Goal: Book appointment/travel/reservation

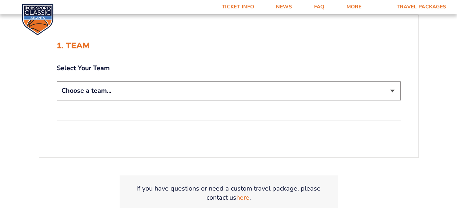
scroll to position [145, 0]
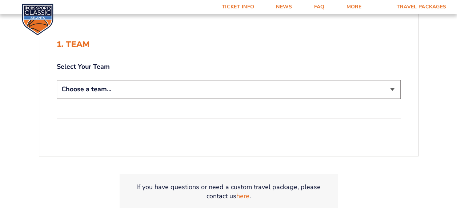
click at [76, 89] on select "Choose a team... [US_STATE] Wildcats [US_STATE] State Buckeyes [US_STATE] Tar H…" at bounding box center [229, 89] width 344 height 19
select select "12956"
click at [57, 80] on select "Choose a team... [US_STATE] Wildcats [US_STATE] State Buckeyes [US_STATE] Tar H…" at bounding box center [229, 89] width 344 height 19
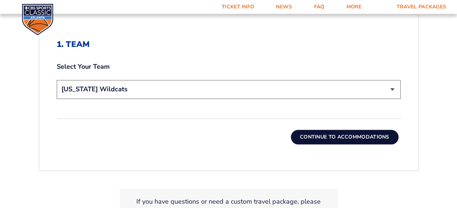
click at [329, 135] on button "Continue To Accommodations" at bounding box center [345, 137] width 108 height 15
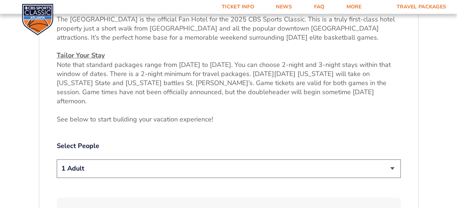
scroll to position [316, 0]
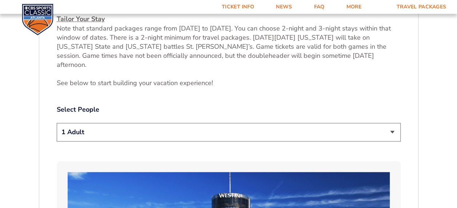
click at [113, 123] on select "1 Adult 2 Adults 3 Adults 4 Adults 2 Adults + 1 Child 2 Adults + 2 Children 2 A…" at bounding box center [229, 132] width 344 height 19
select select "2 Adults"
click at [57, 123] on select "1 Adult 2 Adults 3 Adults 4 Adults 2 Adults + 1 Child 2 Adults + 2 Children 2 A…" at bounding box center [229, 132] width 344 height 19
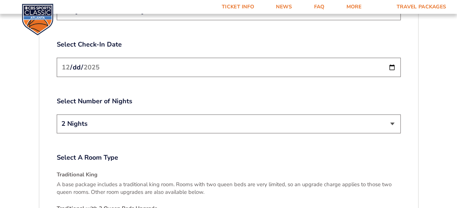
scroll to position [934, 0]
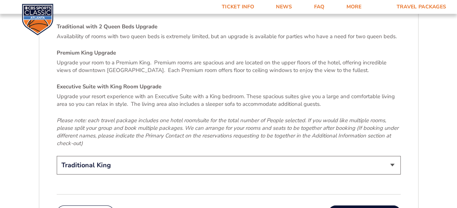
scroll to position [1116, 0]
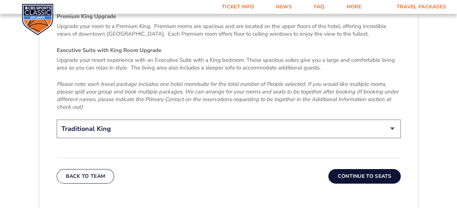
click at [355, 169] on button "Continue To Seats" at bounding box center [364, 176] width 72 height 15
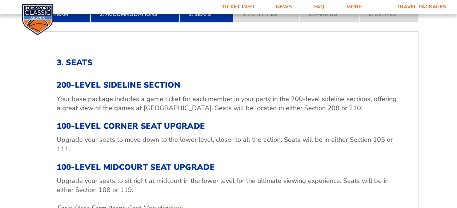
scroll to position [171, 0]
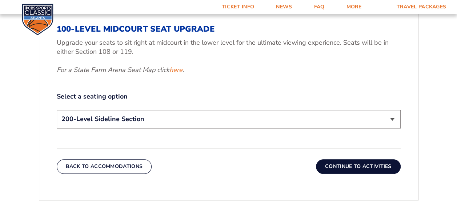
click at [349, 166] on button "Continue To Activities" at bounding box center [358, 166] width 85 height 15
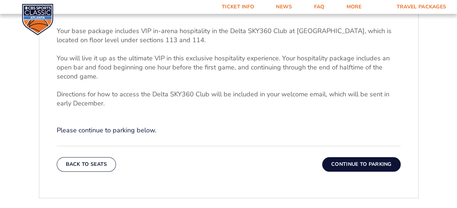
scroll to position [243, 0]
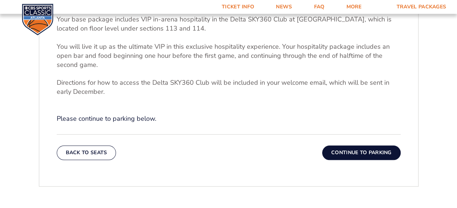
click at [337, 148] on button "Continue To Parking" at bounding box center [361, 152] width 78 height 15
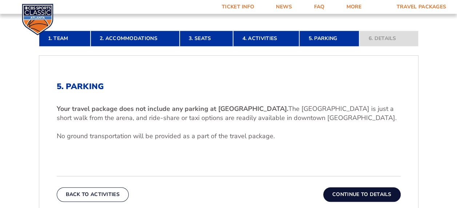
scroll to position [171, 0]
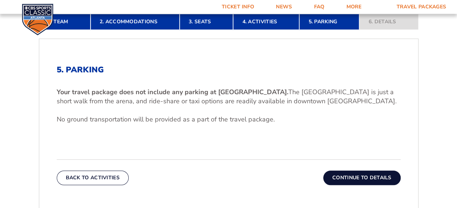
click at [344, 176] on button "Continue To Details" at bounding box center [361, 177] width 77 height 15
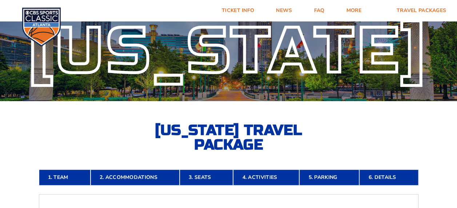
scroll to position [0, 0]
